Goal: Information Seeking & Learning: Compare options

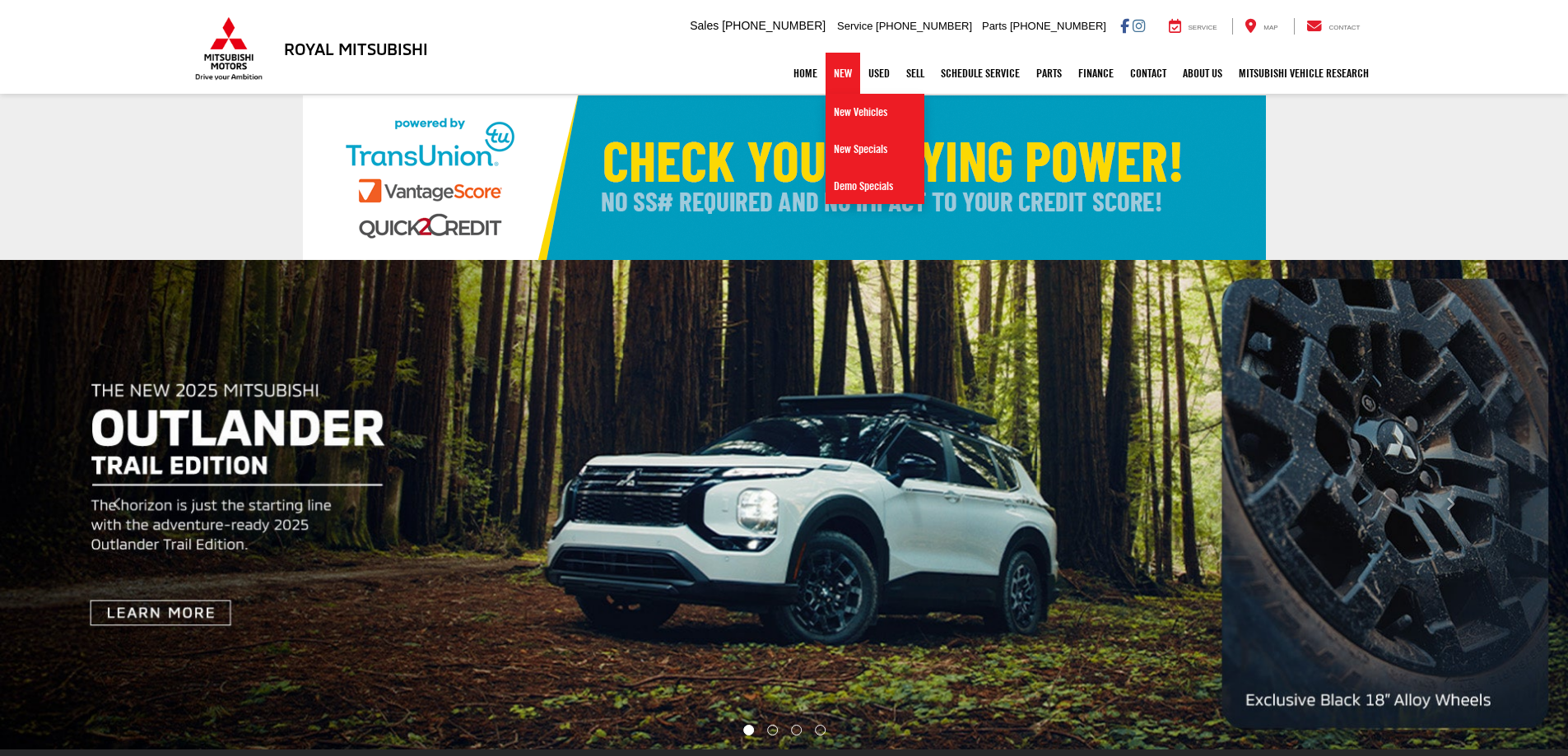
click at [848, 112] on link "New Vehicles" at bounding box center [874, 112] width 99 height 37
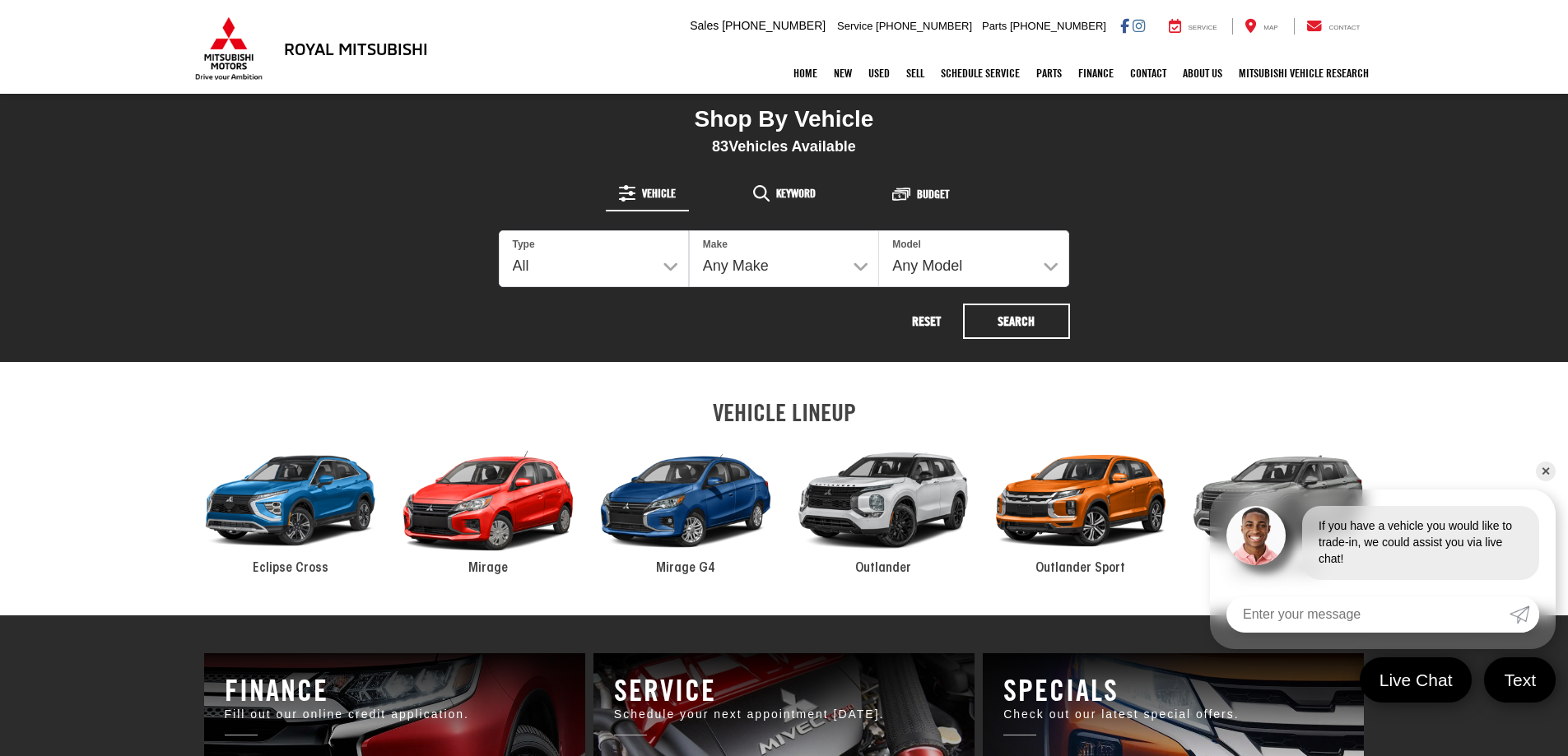
scroll to position [822, 0]
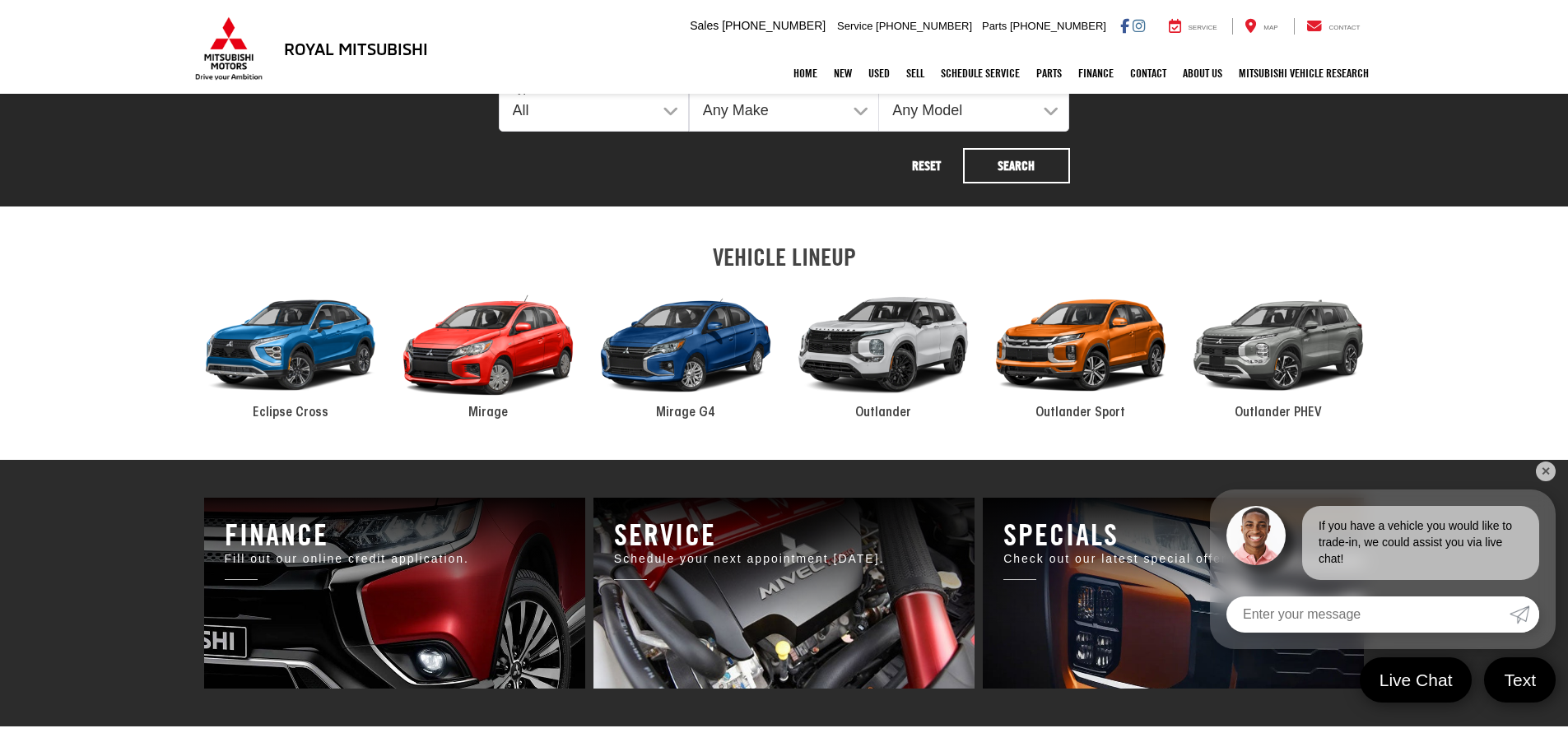
drag, startPoint x: 267, startPoint y: 357, endPoint x: 276, endPoint y: 351, distance: 10.8
click at [269, 356] on div "2024 Mitsubishi Eclipse Cross" at bounding box center [291, 345] width 198 height 133
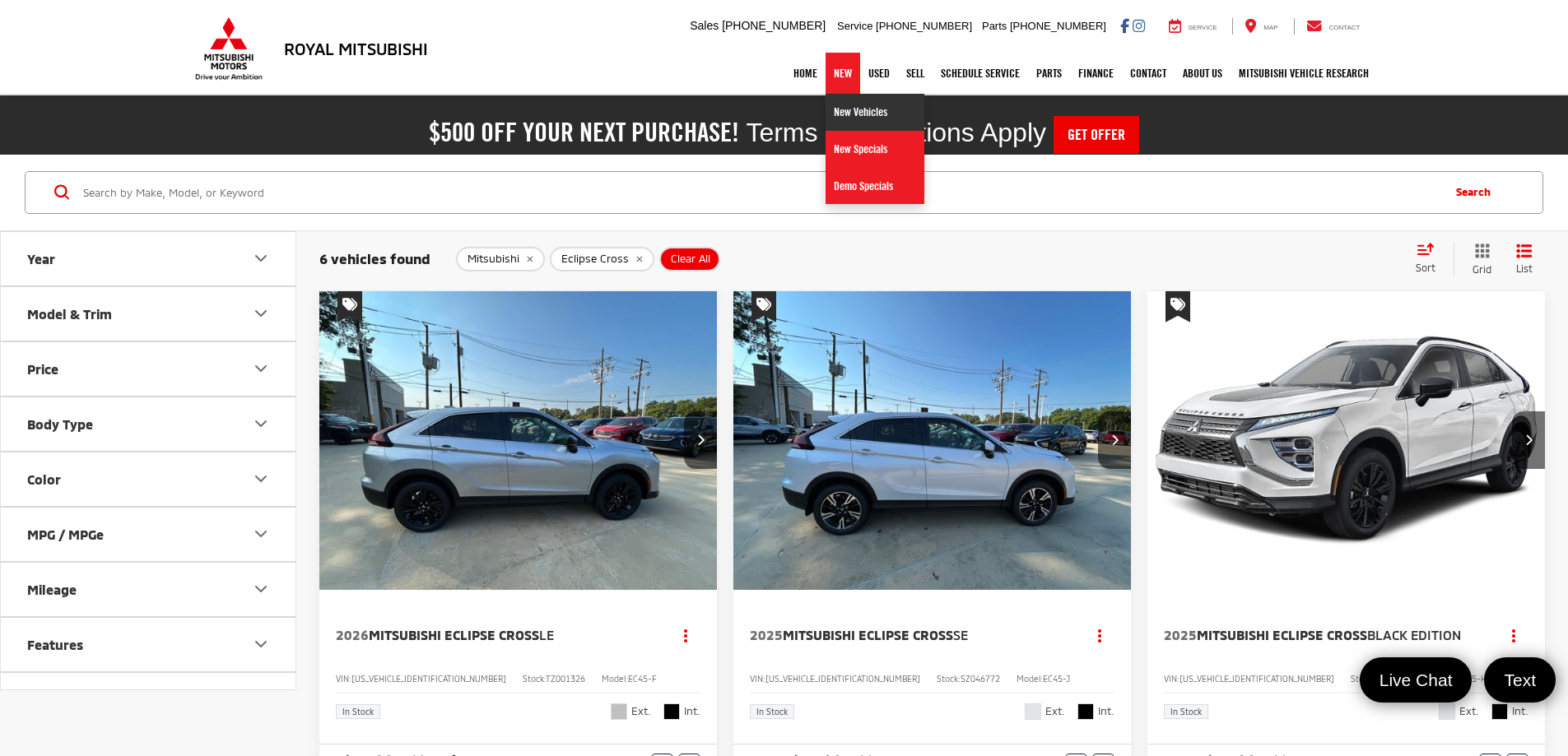
click at [844, 111] on link "New Vehicles" at bounding box center [874, 112] width 99 height 37
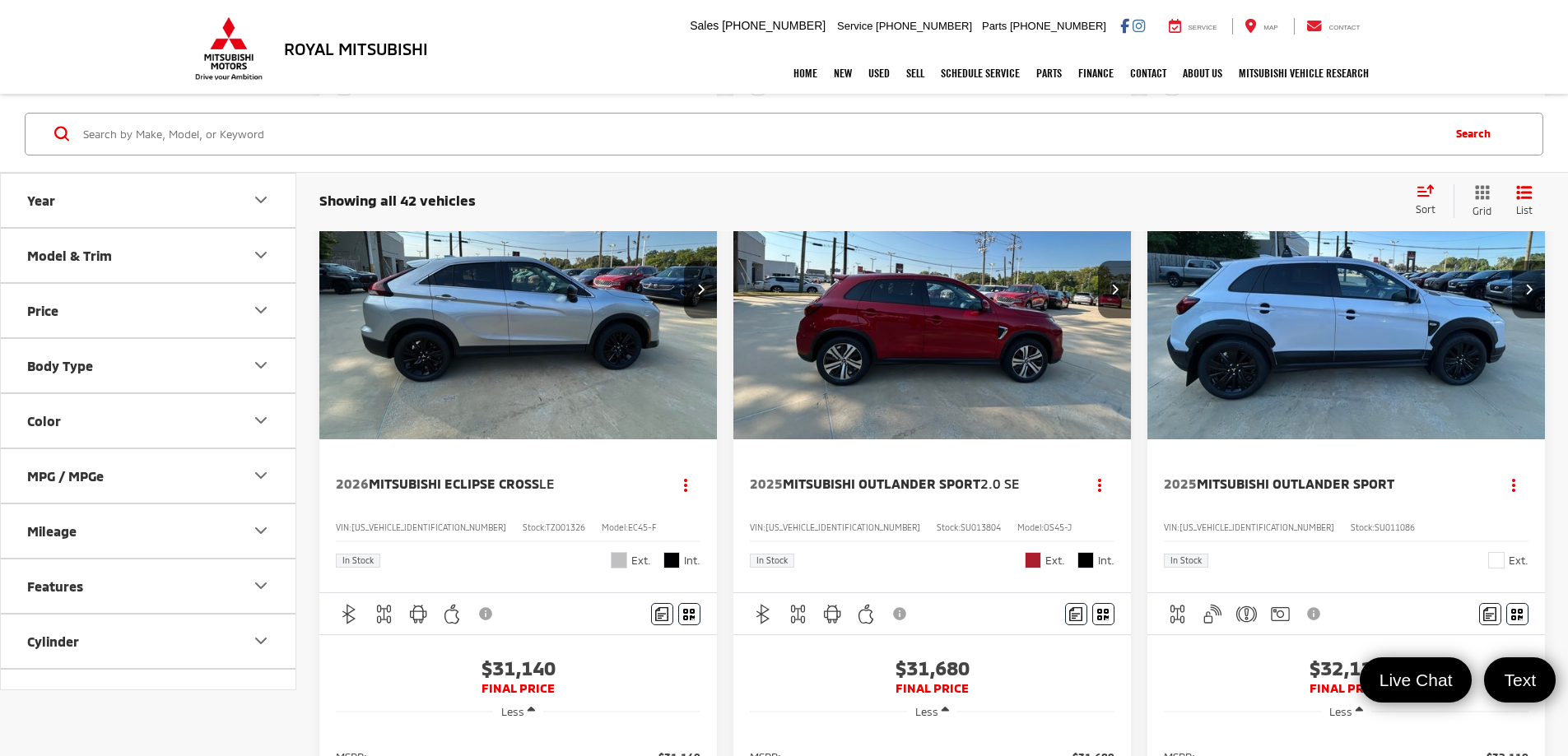
scroll to position [575, 0]
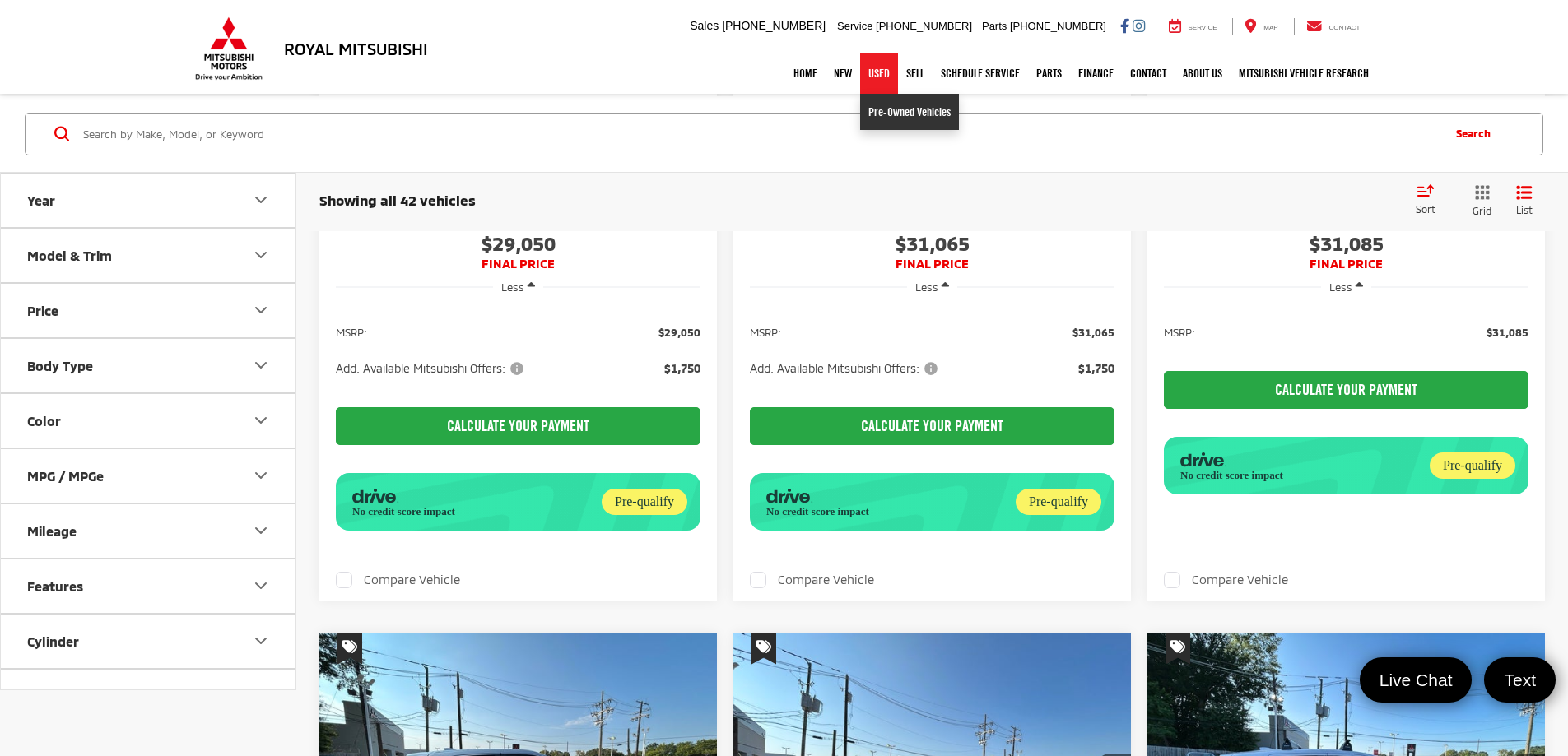
click at [882, 111] on link "Pre-Owned Vehicles" at bounding box center [909, 112] width 99 height 36
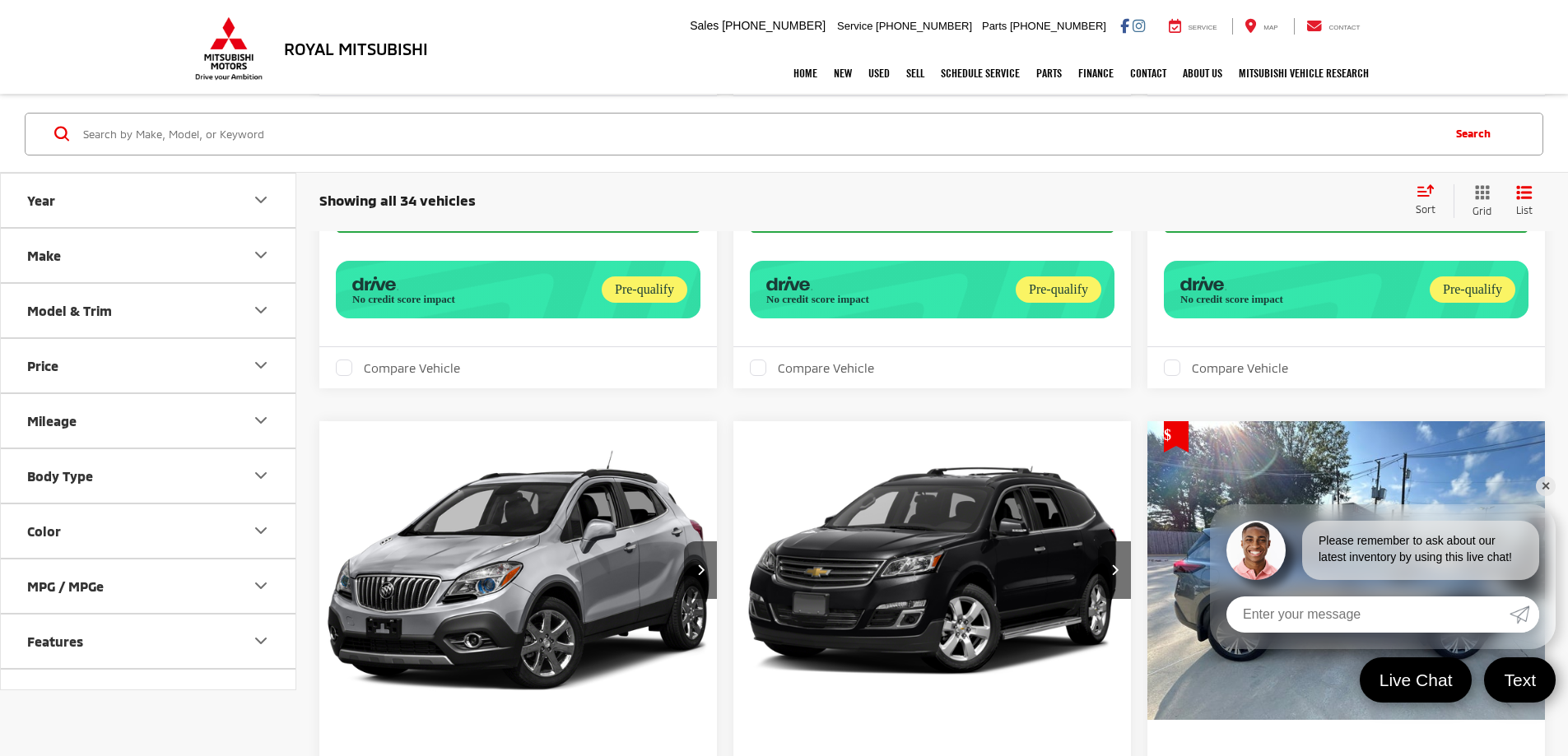
scroll to position [1645, 0]
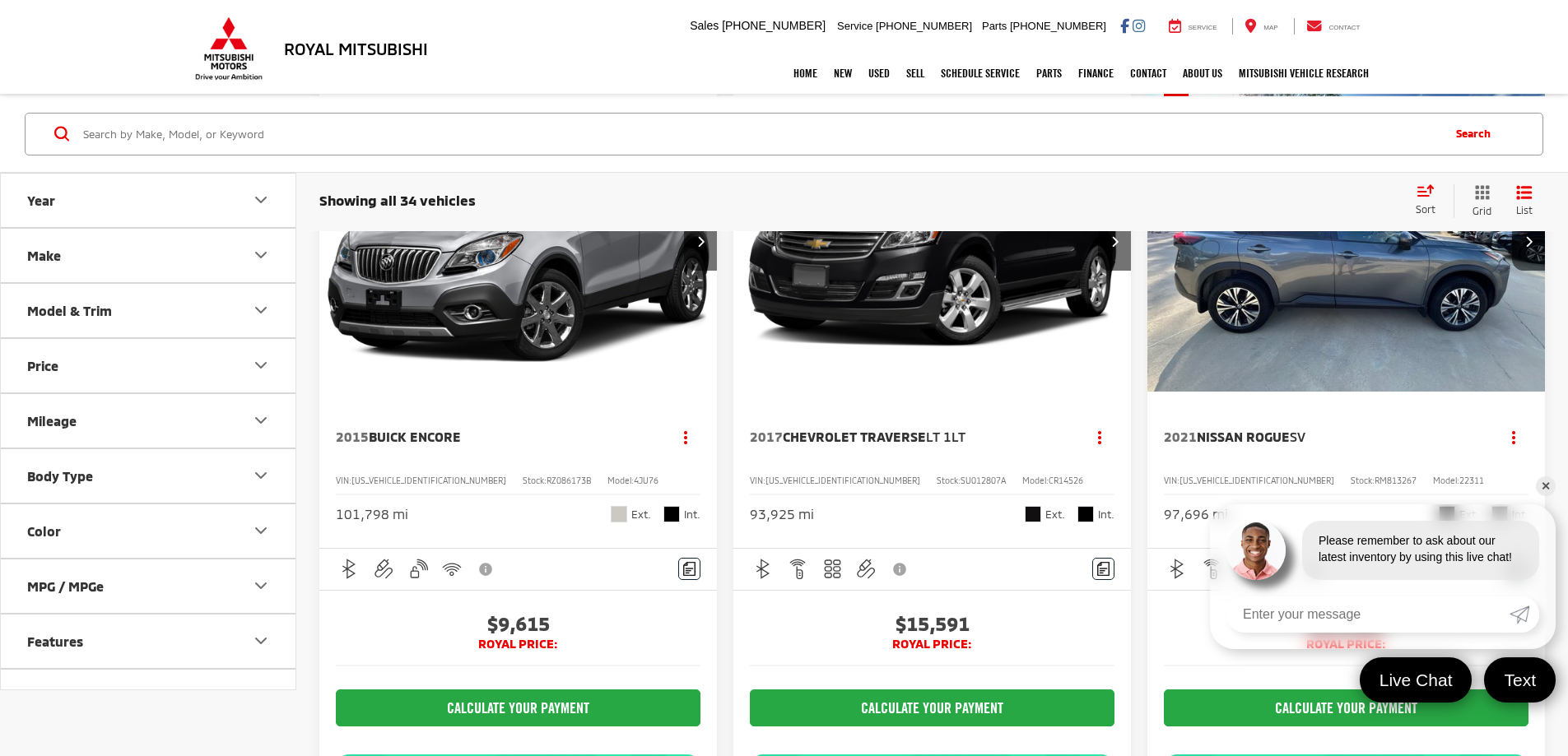
click at [1545, 480] on link "✕" at bounding box center [1545, 486] width 20 height 20
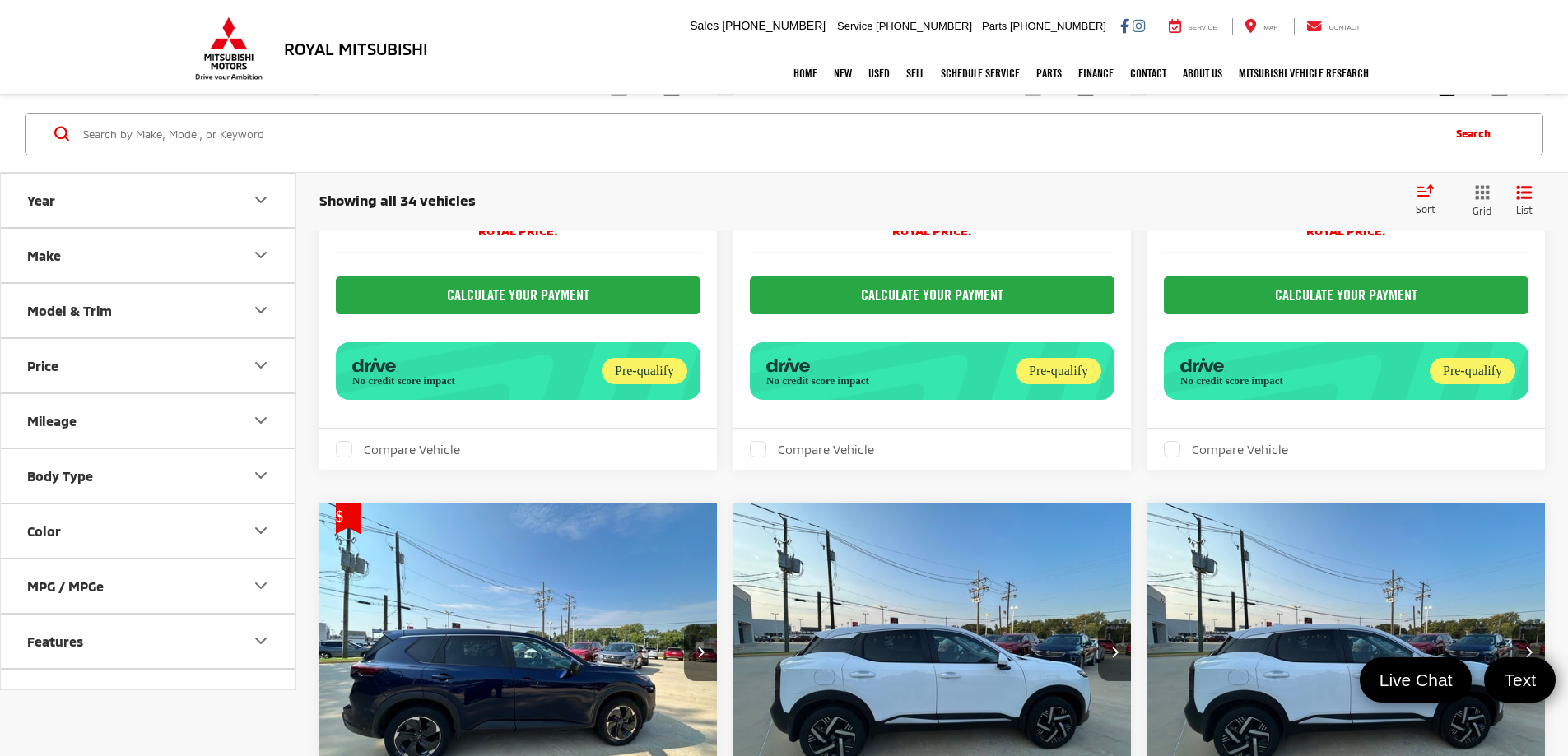
scroll to position [4771, 0]
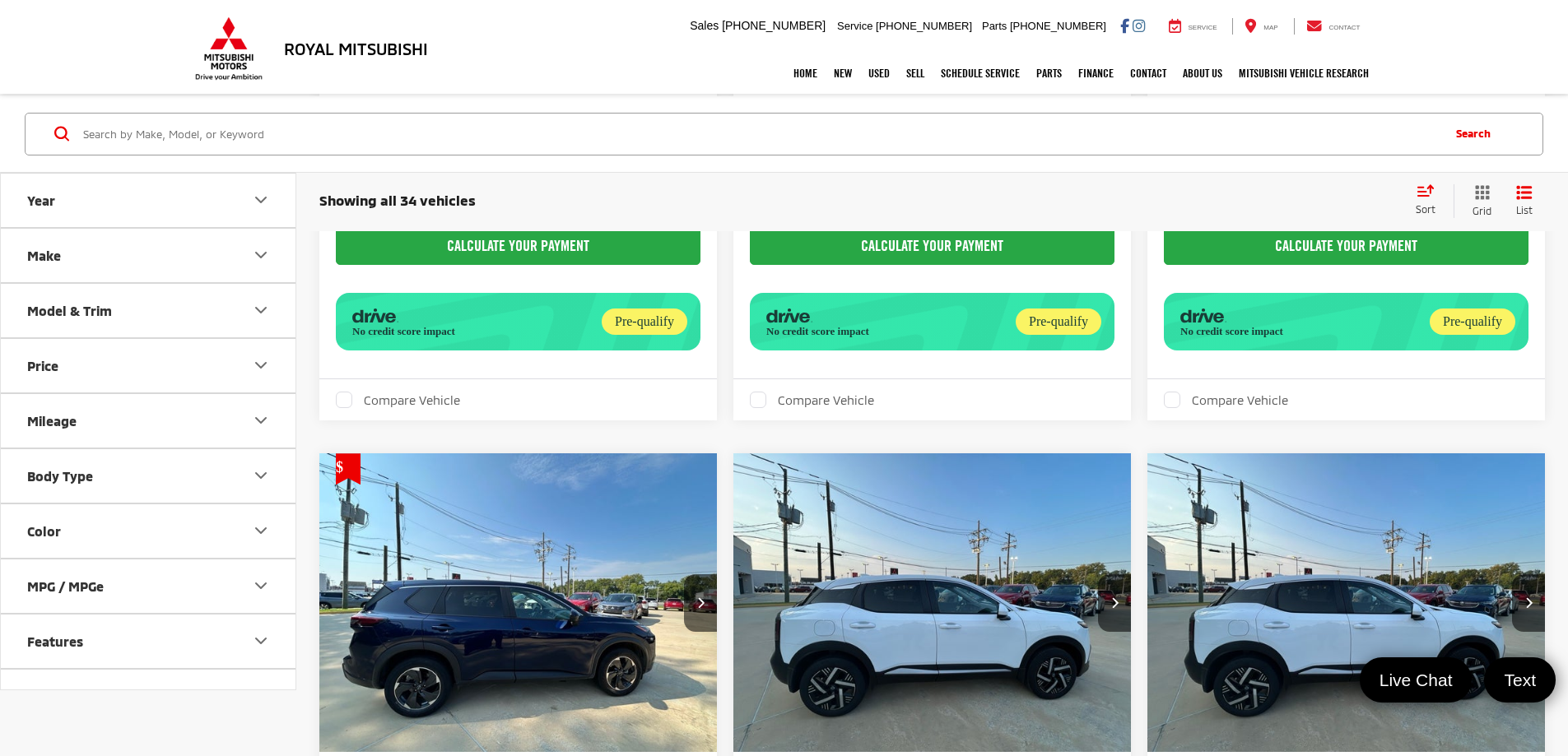
drag, startPoint x: 1336, startPoint y: 457, endPoint x: 1346, endPoint y: 446, distance: 14.9
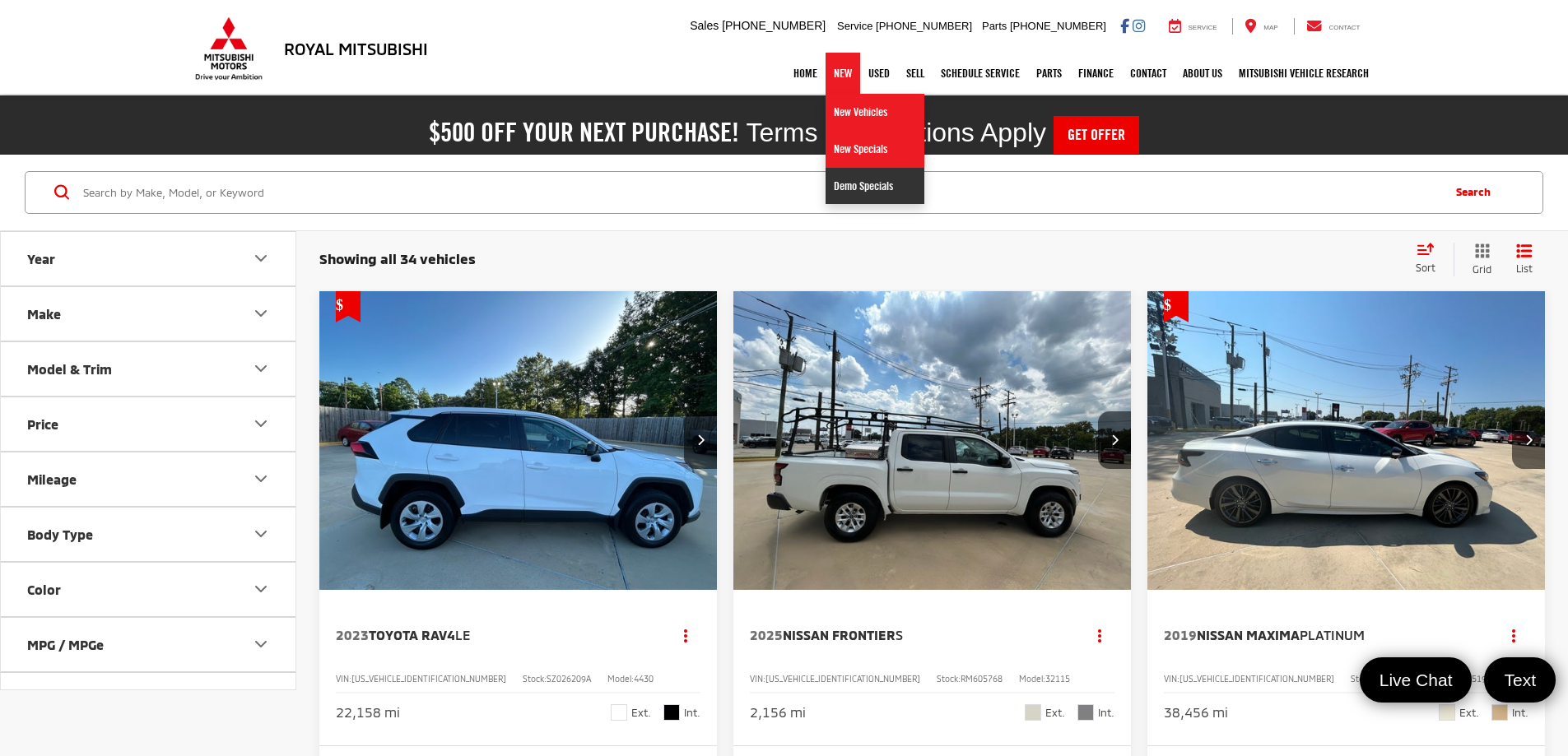
click at [848, 188] on link "Demo Specials" at bounding box center [874, 186] width 99 height 36
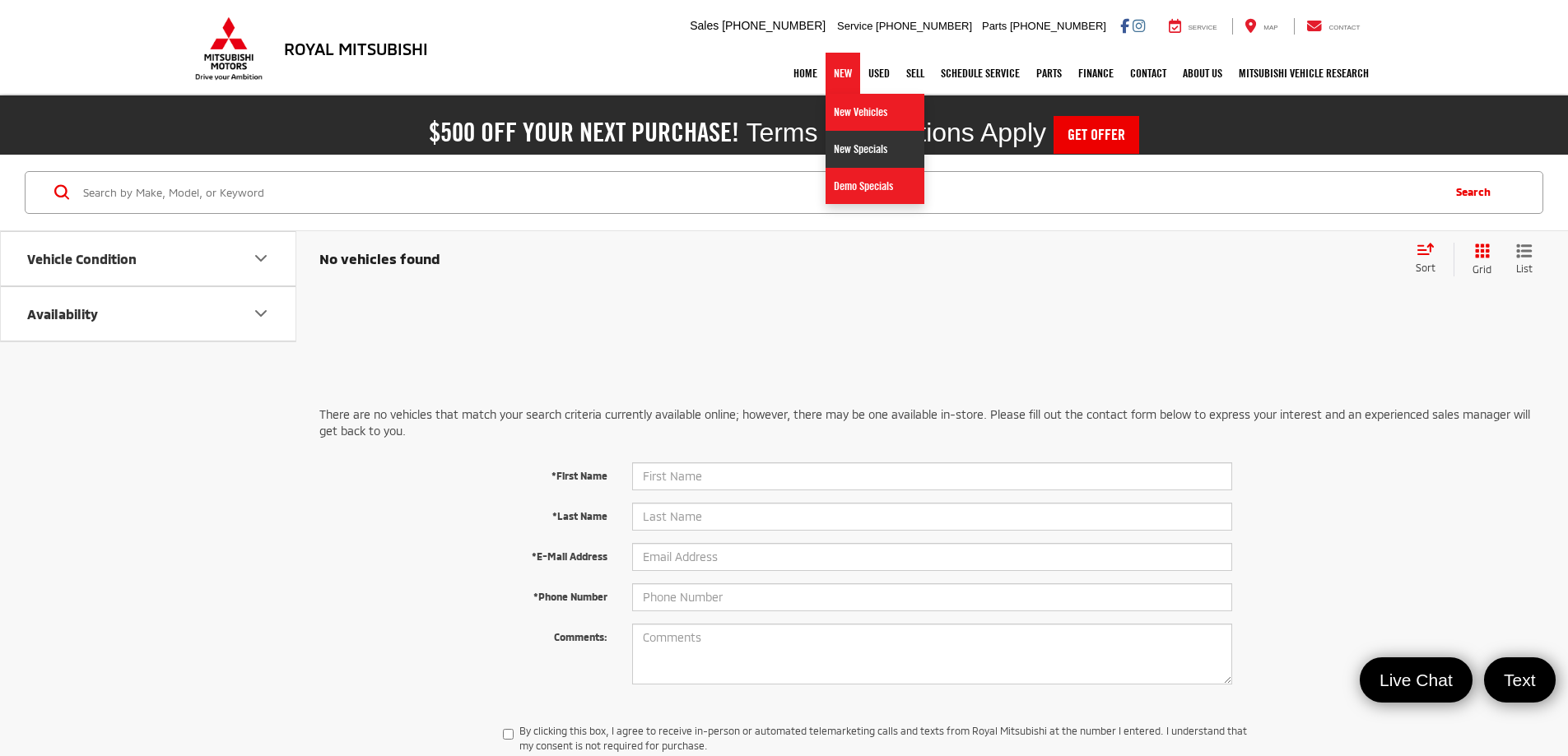
click at [836, 148] on link "New Specials" at bounding box center [874, 149] width 99 height 37
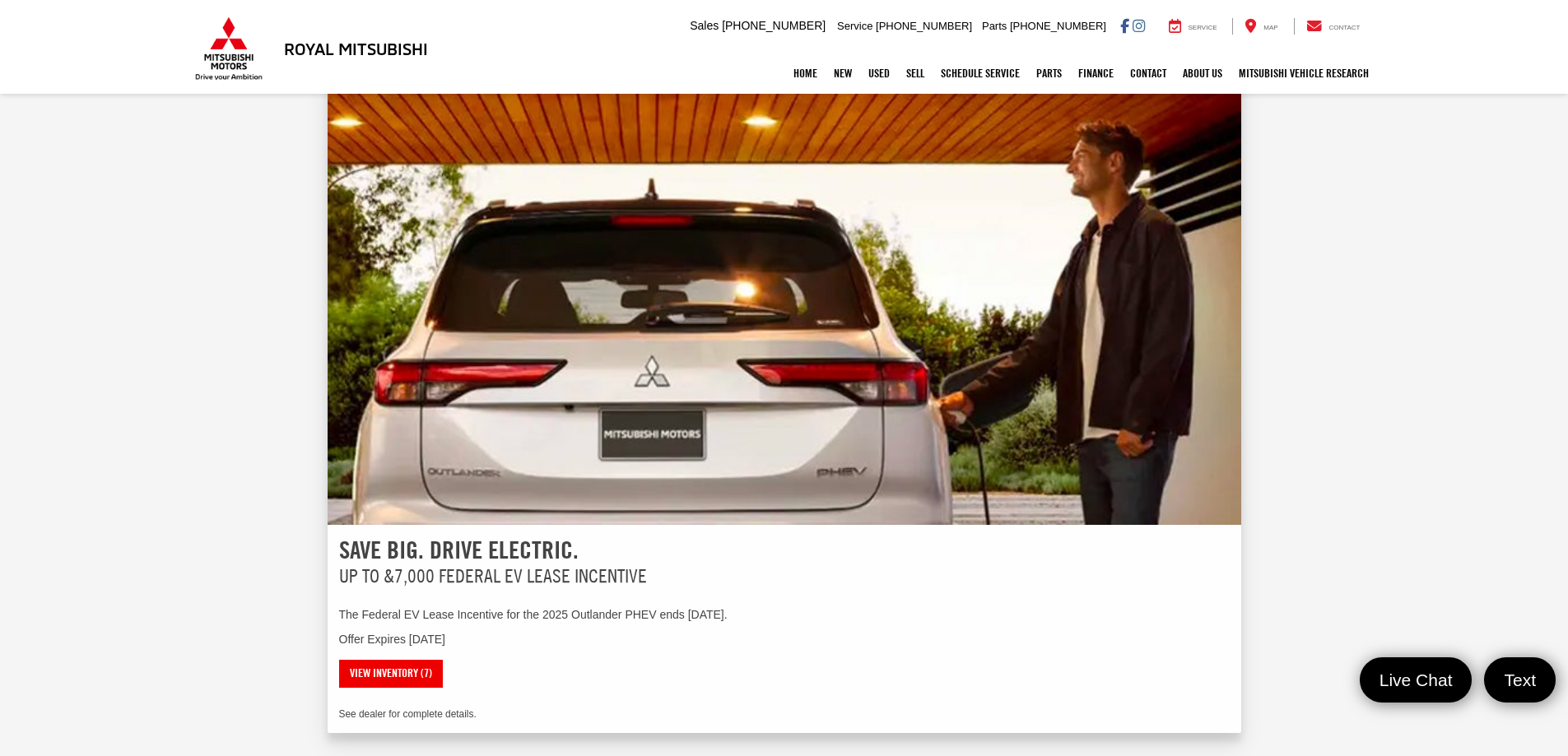
scroll to position [2915, 0]
